Goal: Find specific page/section: Find specific page/section

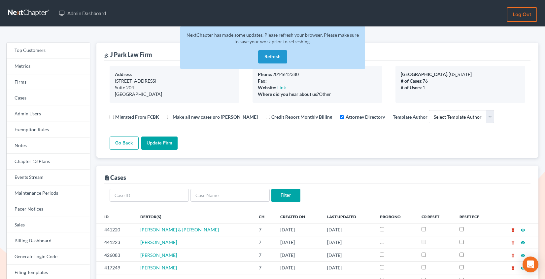
select select
click at [44, 85] on link "Firms" at bounding box center [48, 82] width 83 height 16
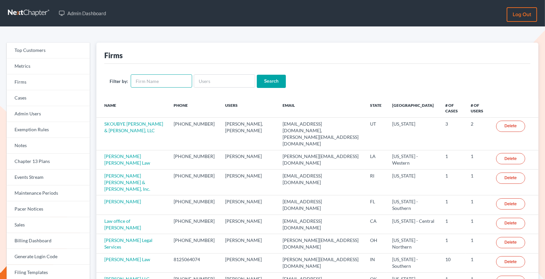
click at [174, 84] on input "text" at bounding box center [161, 80] width 61 height 13
type input "Debt"
click at [257, 75] on input "Search" at bounding box center [271, 81] width 29 height 13
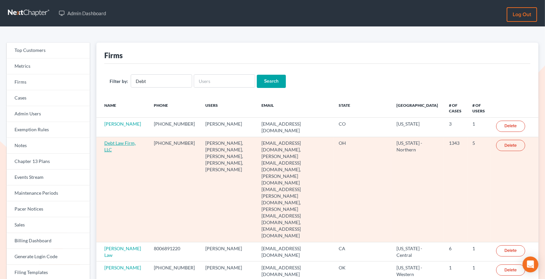
click at [118, 143] on link "Debt Law Firm, LLC" at bounding box center [119, 146] width 31 height 12
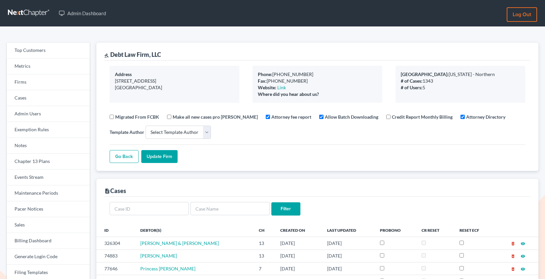
select select
click at [216, 208] on input "text" at bounding box center [230, 208] width 79 height 13
type input "credit report"
click at [271, 202] on input "Filter" at bounding box center [285, 208] width 29 height 13
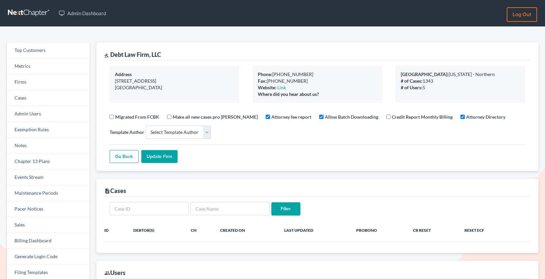
select select
click at [234, 209] on input "text" at bounding box center [230, 208] width 79 height 13
type input "cr"
click at [271, 202] on input "Filter" at bounding box center [285, 208] width 29 height 13
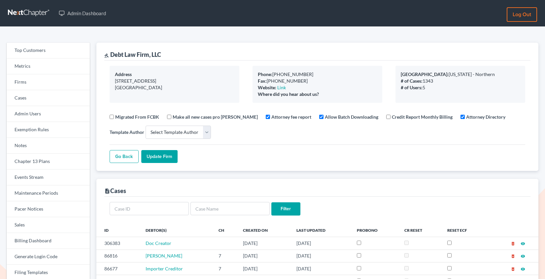
select select
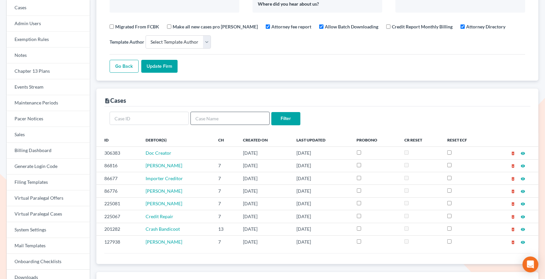
scroll to position [93, 0]
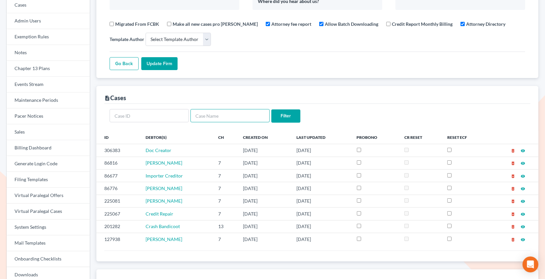
click at [230, 115] on input "text" at bounding box center [230, 115] width 79 height 13
type input "credit"
click at [271, 109] on input "Filter" at bounding box center [285, 115] width 29 height 13
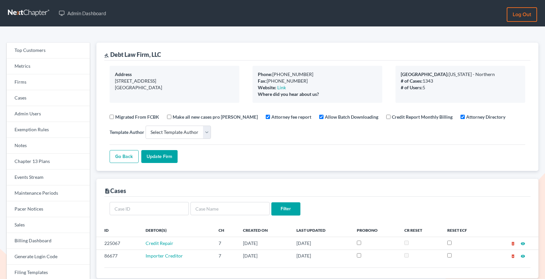
select select
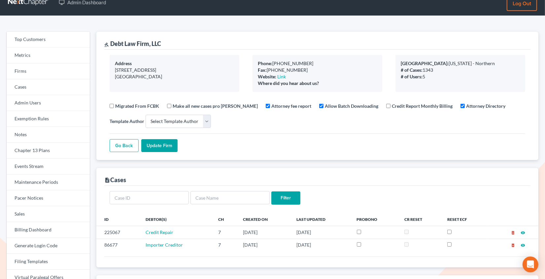
scroll to position [16, 0]
